Goal: Information Seeking & Learning: Learn about a topic

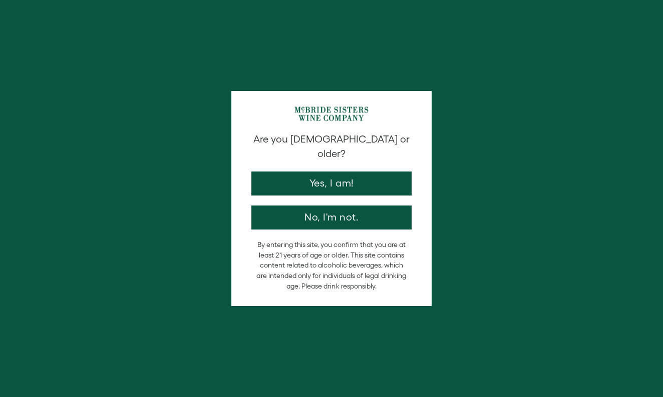
drag, startPoint x: 0, startPoint y: 0, endPoint x: 348, endPoint y: 172, distance: 388.5
click at [348, 172] on button "Yes, I am!" at bounding box center [331, 184] width 160 height 24
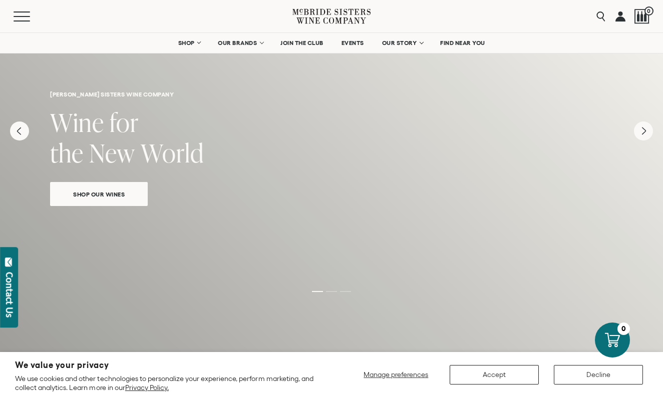
scroll to position [46, 0]
click at [343, 233] on div "mcbride sisters wine company Wine for the New World Shop Our Wines" at bounding box center [331, 226] width 663 height 480
click at [333, 234] on div "mcbride sisters wine company Wine for the New World Shop Our Wines" at bounding box center [331, 226] width 663 height 480
click at [102, 192] on span "Shop Our Wines" at bounding box center [99, 194] width 87 height 12
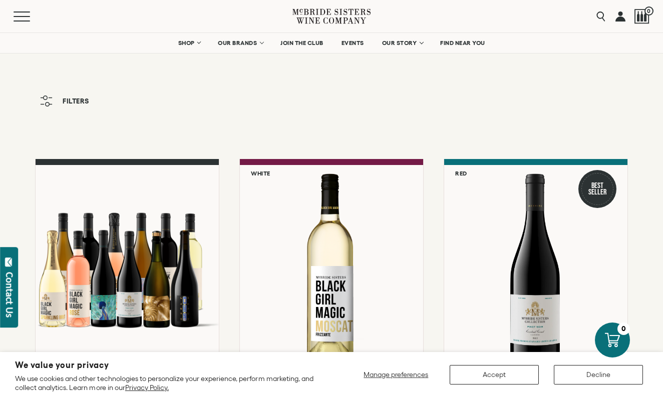
click at [522, 377] on button "Accept" at bounding box center [493, 375] width 89 height 20
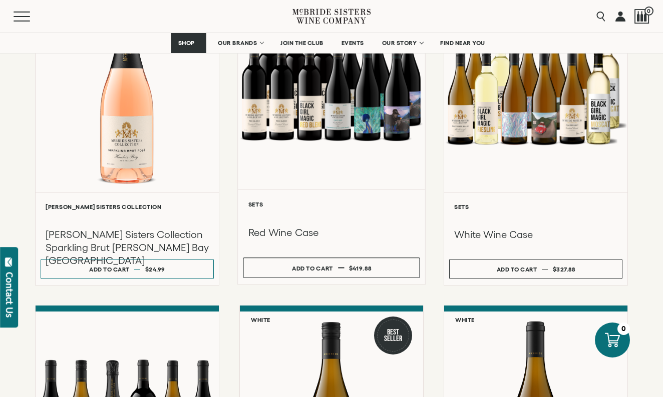
scroll to position [528, 0]
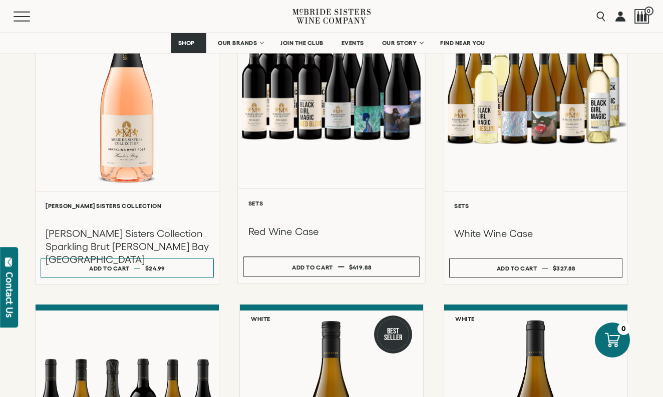
click at [371, 119] on div at bounding box center [331, 81] width 187 height 213
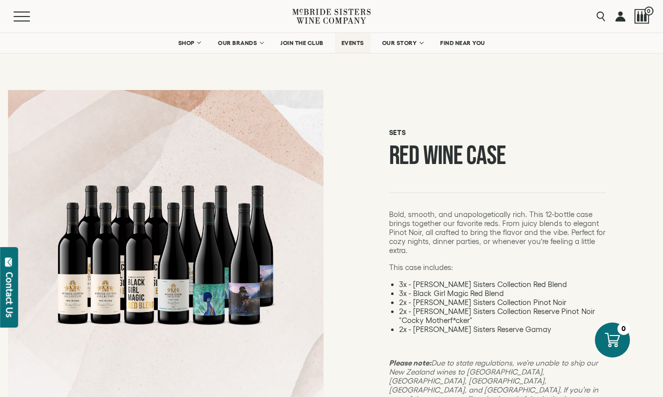
click at [350, 43] on span "EVENTS" at bounding box center [352, 43] width 23 height 7
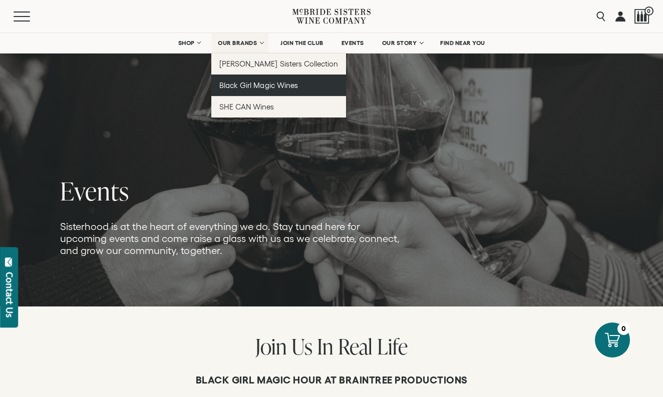
click at [246, 83] on span "Black Girl Magic Wines" at bounding box center [258, 85] width 78 height 9
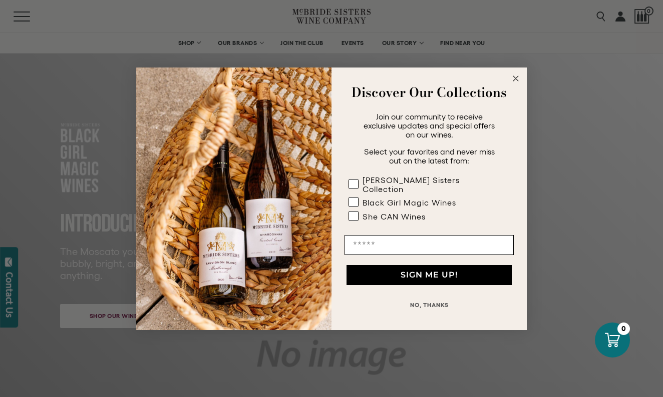
click at [515, 79] on circle "Close dialog" at bounding box center [516, 79] width 12 height 12
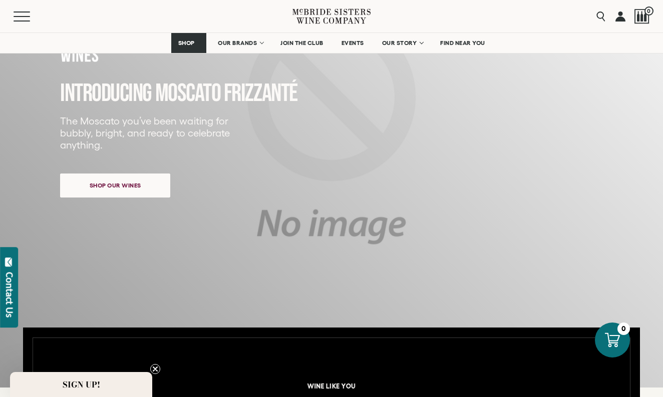
scroll to position [134, 0]
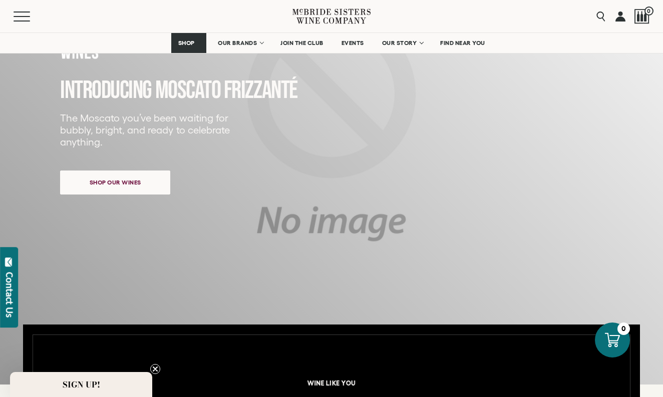
click at [328, 127] on div "INTRODUCING MOSCATO FRIZZANTé The Moscato you’ve been waiting for bubbly, brigh…" at bounding box center [300, 103] width 480 height 231
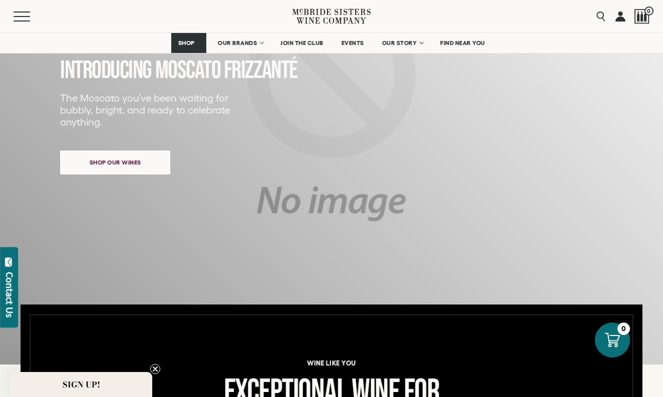
scroll to position [143, 0]
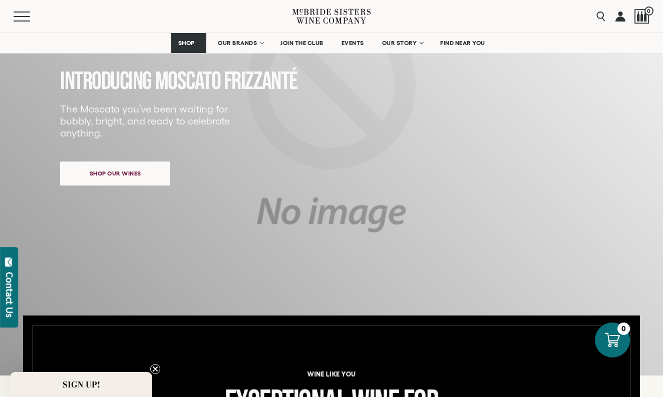
click at [104, 173] on span "Shop our wines" at bounding box center [115, 174] width 87 height 20
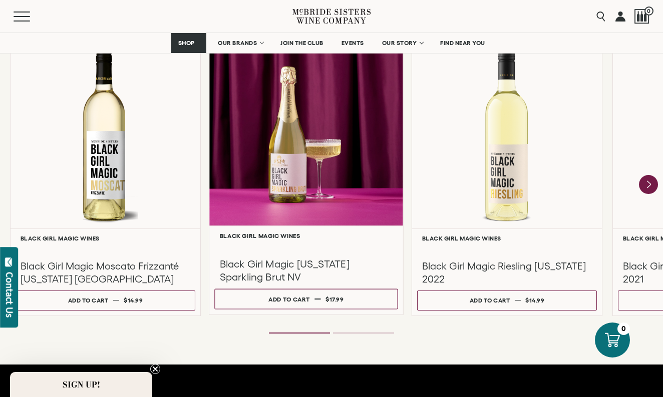
scroll to position [903, 0]
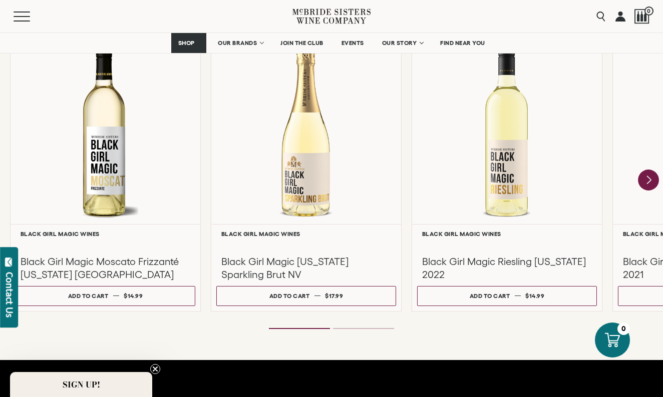
click at [650, 181] on icon "Next" at bounding box center [649, 180] width 4 height 8
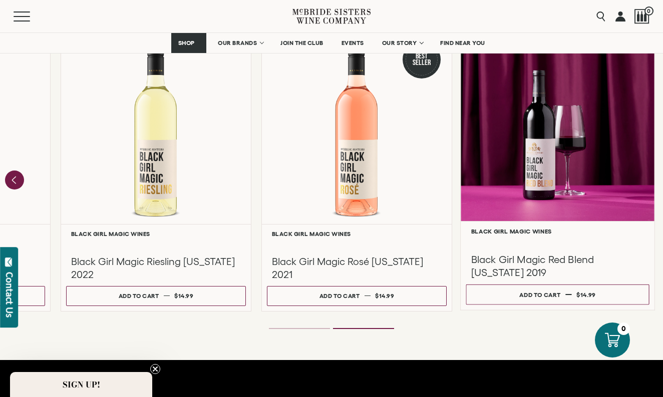
click at [650, 181] on div at bounding box center [557, 125] width 194 height 193
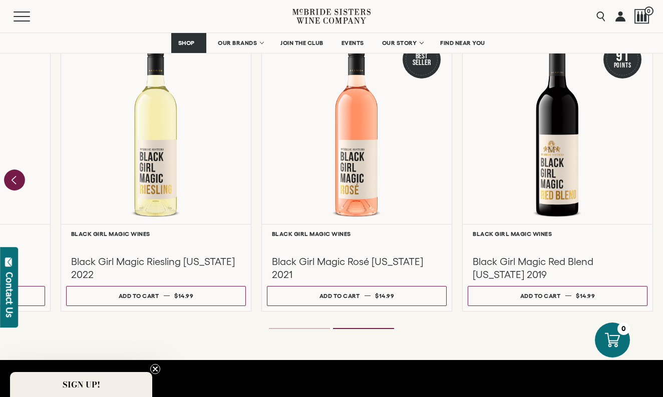
click at [17, 179] on icon "Previous" at bounding box center [14, 180] width 21 height 21
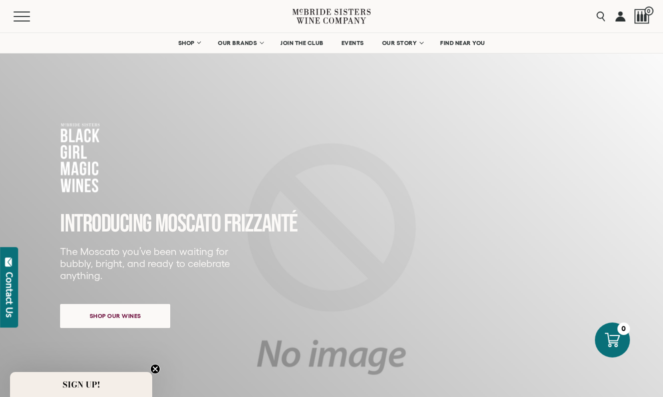
scroll to position [0, 0]
click at [29, 20] on button "Menu" at bounding box center [32, 17] width 36 height 10
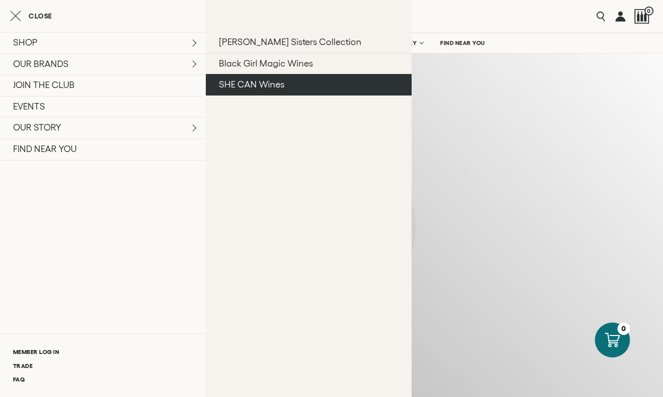
click at [229, 86] on link "SHE CAN Wines" at bounding box center [309, 85] width 206 height 22
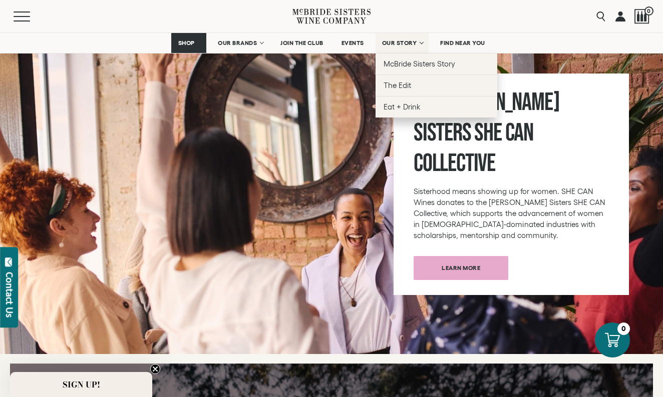
scroll to position [1123, 0]
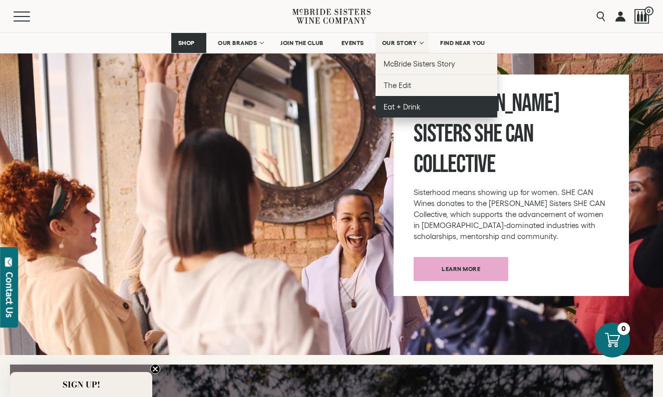
click at [401, 107] on span "Eat + Drink" at bounding box center [401, 107] width 37 height 9
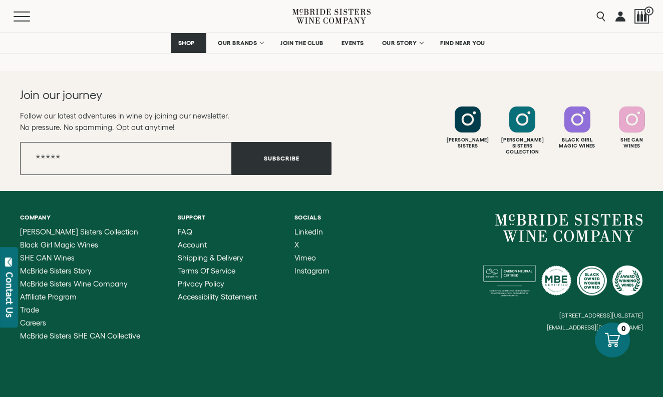
scroll to position [2742, 0]
